Goal: Task Accomplishment & Management: Manage account settings

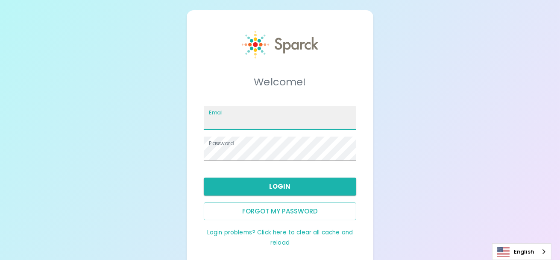
click at [211, 119] on input "Email" at bounding box center [280, 118] width 153 height 24
type input "m.loncich@sfbaycoffee.com"
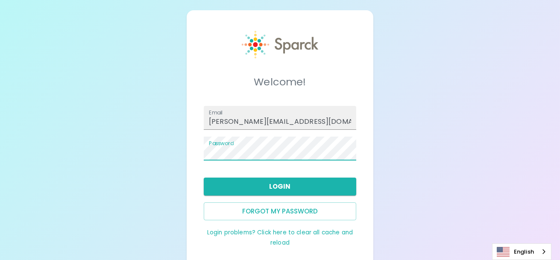
click at [190, 147] on div "Welcome! Email m.loncich@sfbaycoffee.com Password Login Forgot my password Logi…" at bounding box center [280, 139] width 187 height 258
drag, startPoint x: 447, startPoint y: 176, endPoint x: 440, endPoint y: 176, distance: 6.5
click at [446, 176] on div "Welcome! Email m.loncich@sfbaycoffee.com Password Login Forgot my password Logi…" at bounding box center [280, 139] width 560 height 279
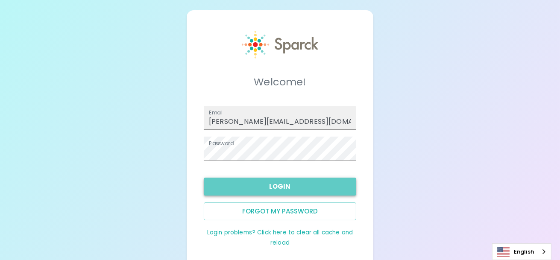
click at [282, 185] on button "Login" at bounding box center [280, 187] width 153 height 18
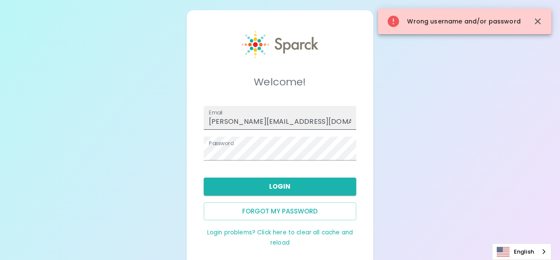
click at [317, 121] on input "m.loncich@sfbaycoffee.com" at bounding box center [280, 118] width 153 height 24
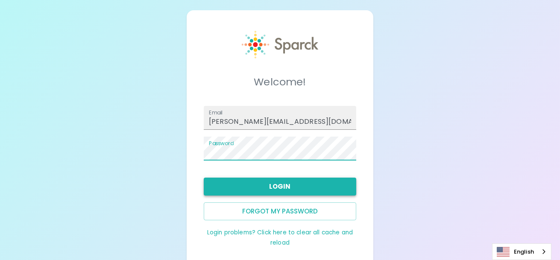
click at [279, 182] on button "Login" at bounding box center [280, 187] width 153 height 18
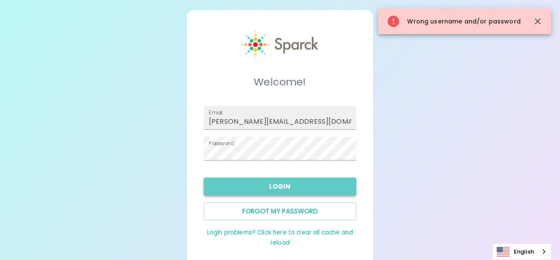
click at [277, 189] on button "Login" at bounding box center [280, 187] width 153 height 18
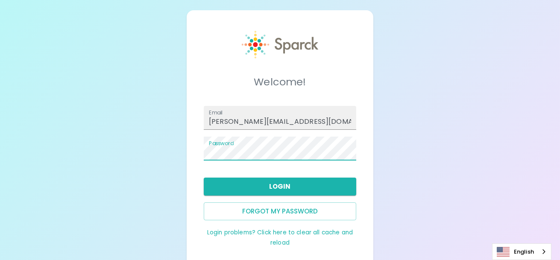
click at [182, 147] on div "Welcome! Email m.loncich@sfbaycoffee.com Password Login Forgot my password Logi…" at bounding box center [280, 139] width 560 height 279
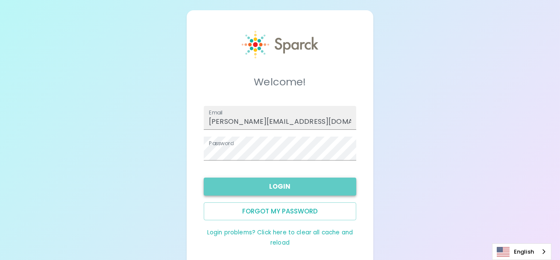
click at [276, 185] on button "Login" at bounding box center [280, 187] width 153 height 18
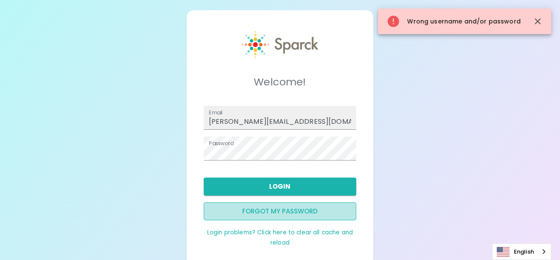
click at [290, 212] on button "Forgot my password" at bounding box center [280, 212] width 153 height 18
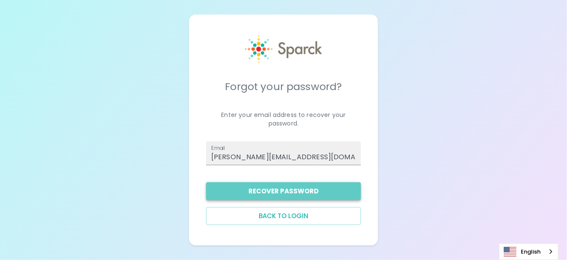
click at [266, 191] on button "Recover Password" at bounding box center [283, 191] width 155 height 18
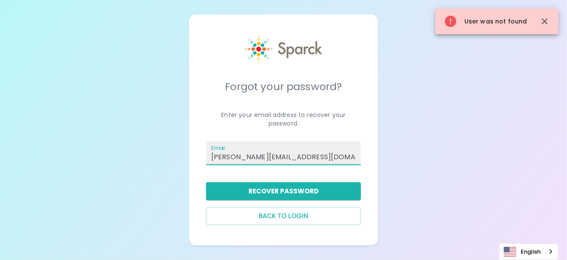
click at [319, 159] on input "m.loncich@sfbaycoffee.com" at bounding box center [283, 153] width 155 height 24
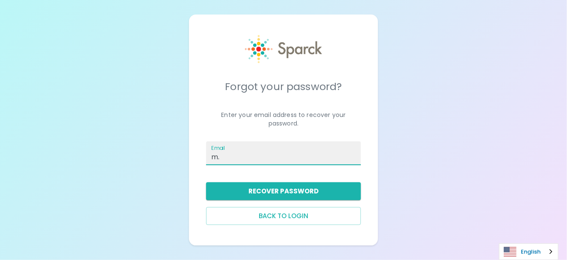
type input "m"
type input "[EMAIL_ADDRESS][DOMAIN_NAME]"
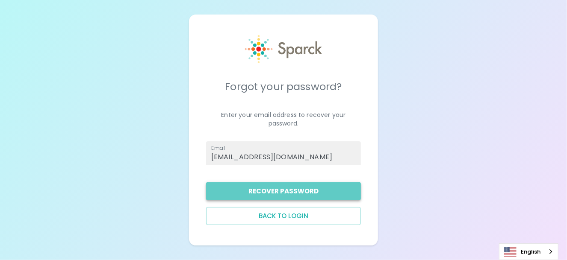
click at [293, 190] on button "Recover Password" at bounding box center [283, 191] width 155 height 18
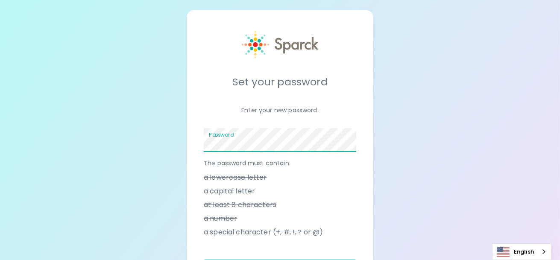
click at [379, 159] on div "Set your password Enter your new password. Password The password must contain: …" at bounding box center [280, 166] width 560 height 333
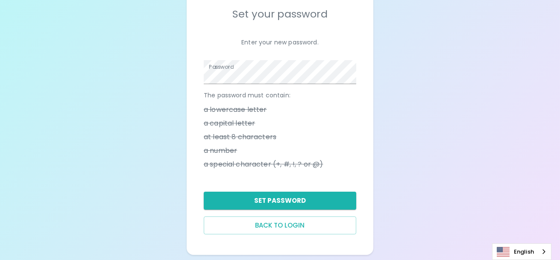
scroll to position [73, 0]
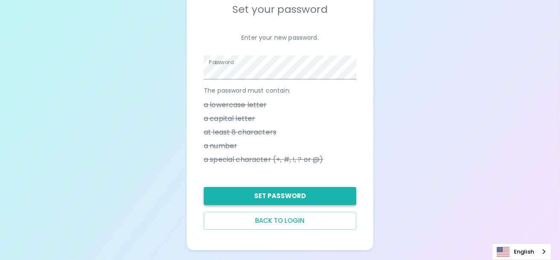
click at [278, 198] on button "Set Password" at bounding box center [280, 196] width 153 height 18
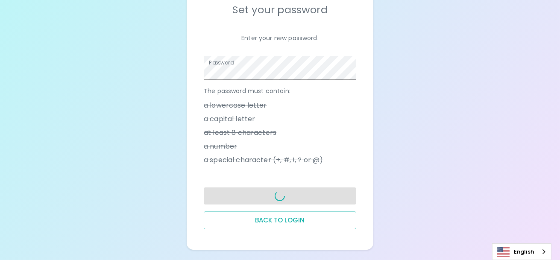
scroll to position [72, 0]
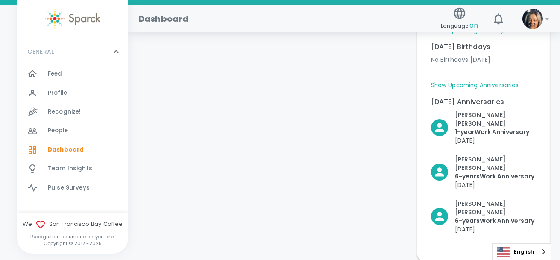
scroll to position [100, 0]
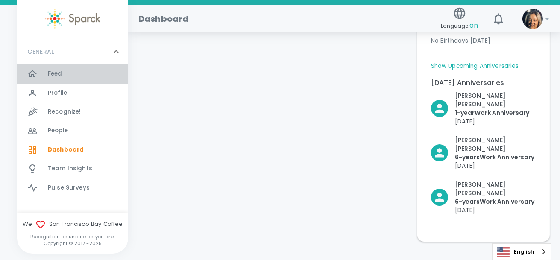
click at [59, 76] on span "Feed" at bounding box center [55, 74] width 15 height 9
